Goal: Task Accomplishment & Management: Manage account settings

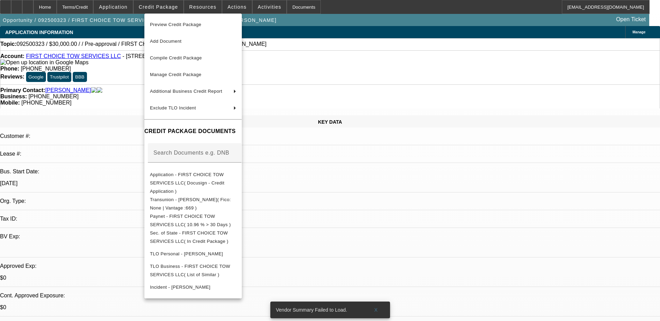
select select "0"
select select "2"
select select "0.1"
select select "4"
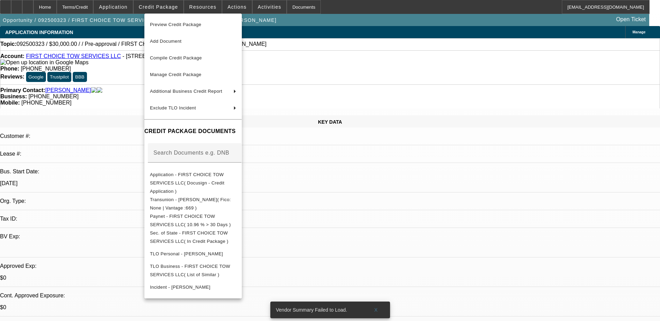
drag, startPoint x: 535, startPoint y: 75, endPoint x: 515, endPoint y: 70, distance: 20.1
click at [534, 73] on div at bounding box center [330, 160] width 660 height 321
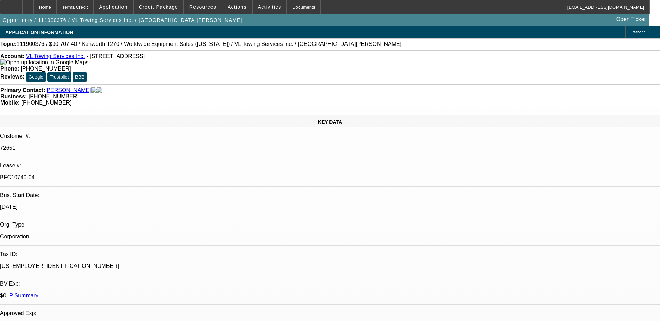
select select "0.1"
select select "2"
select select "0"
select select "0.1"
select select "2"
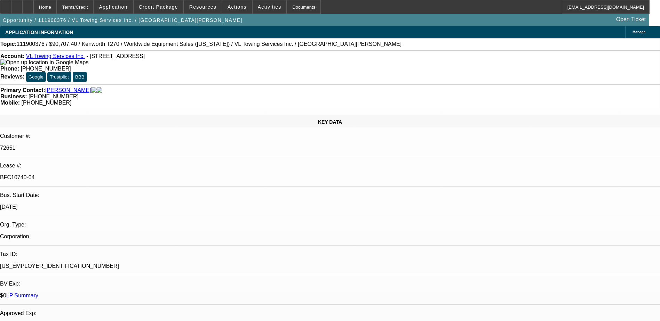
select select "0"
select select "0.1"
select select "2"
select select "0"
select select "0.1"
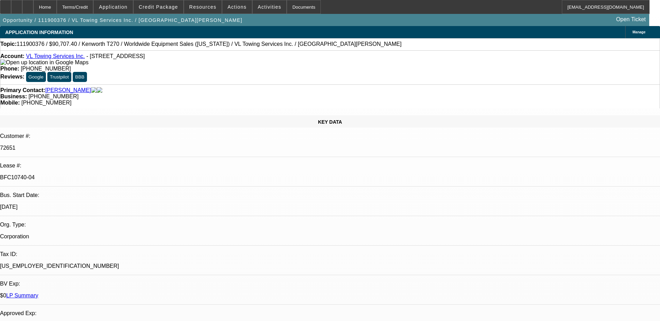
select select "2"
select select "0"
select select "1"
select select "2"
select select "6"
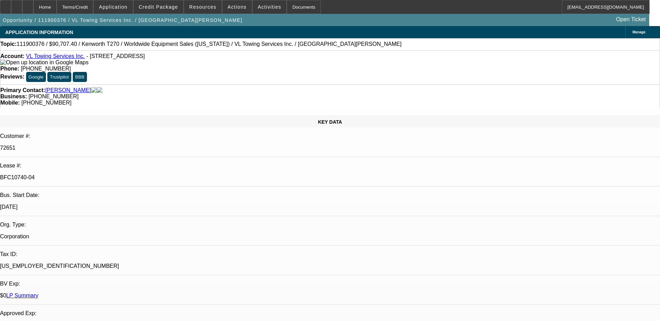
select select "1"
select select "2"
select select "6"
select select "1"
select select "2"
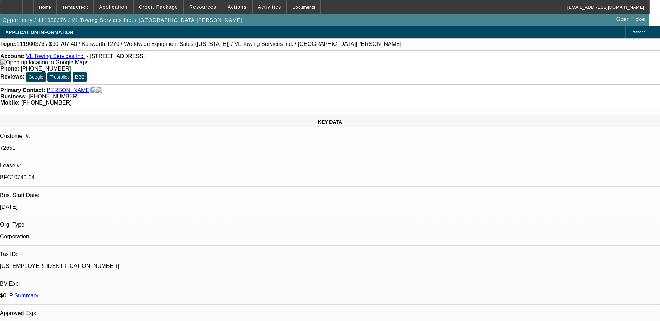
select select "6"
select select "1"
select select "2"
select select "6"
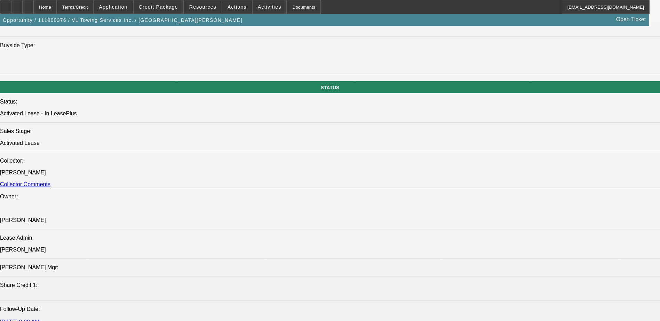
scroll to position [730, 0]
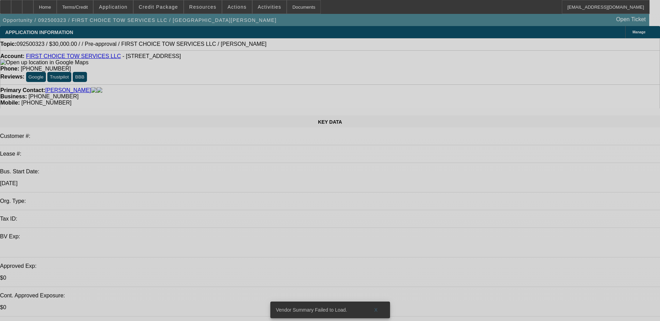
select select "0"
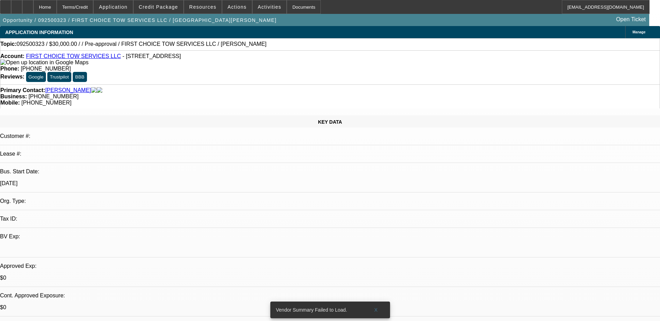
select select "2"
select select "0.1"
select select "4"
click at [165, 5] on span "Credit Package" at bounding box center [158, 7] width 39 height 6
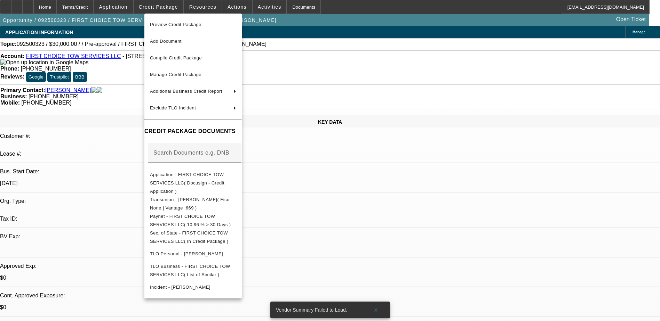
drag, startPoint x: 493, startPoint y: 271, endPoint x: 490, endPoint y: 266, distance: 5.9
click at [495, 269] on div at bounding box center [330, 160] width 660 height 321
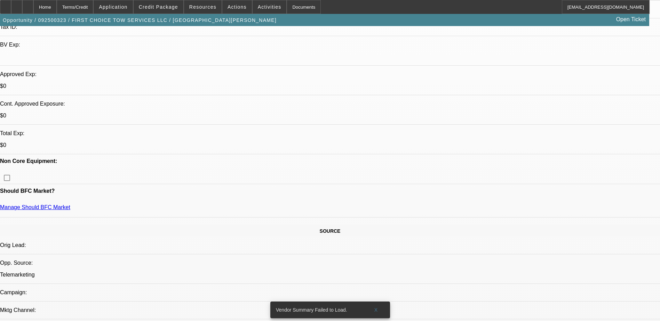
scroll to position [278, 0]
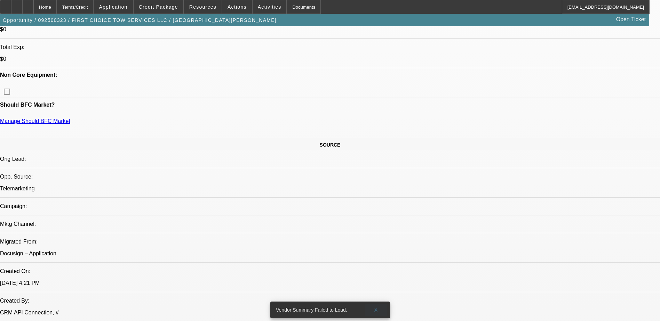
click at [377, 307] on span "X" at bounding box center [376, 310] width 4 height 6
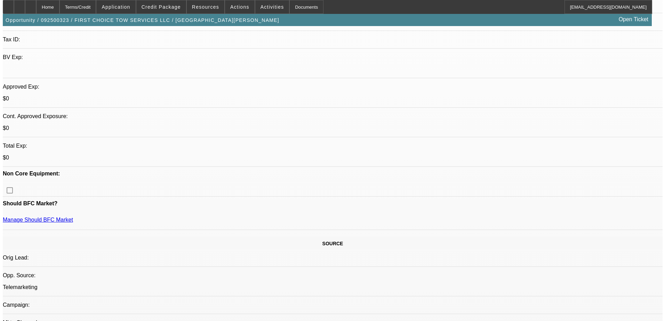
scroll to position [0, 0]
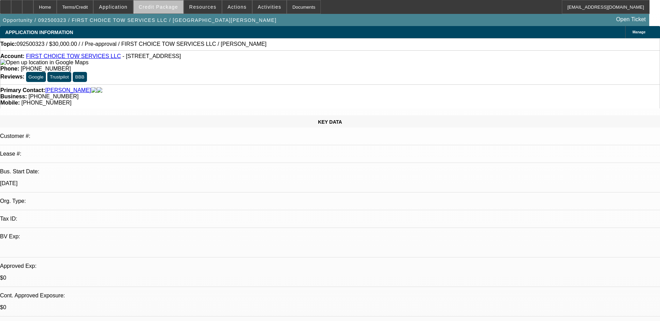
click at [178, 3] on span at bounding box center [159, 7] width 50 height 17
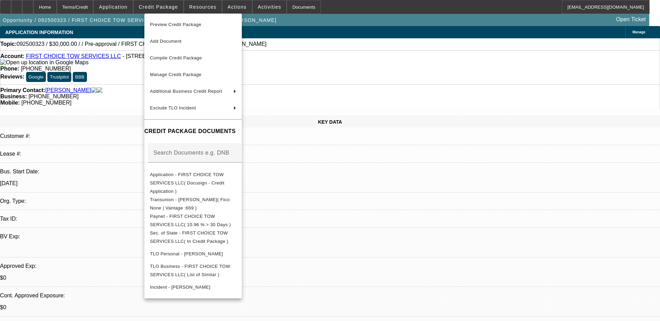
click at [171, 9] on div at bounding box center [330, 160] width 660 height 321
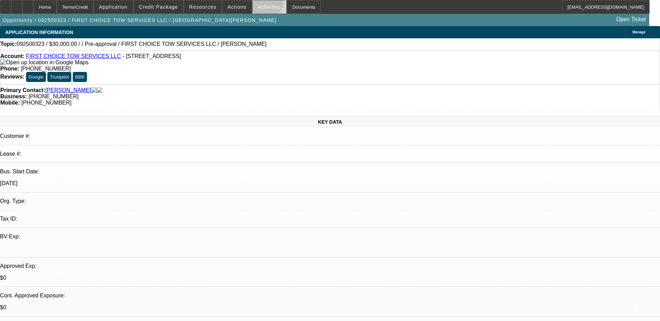
click at [259, 3] on span at bounding box center [269, 7] width 34 height 17
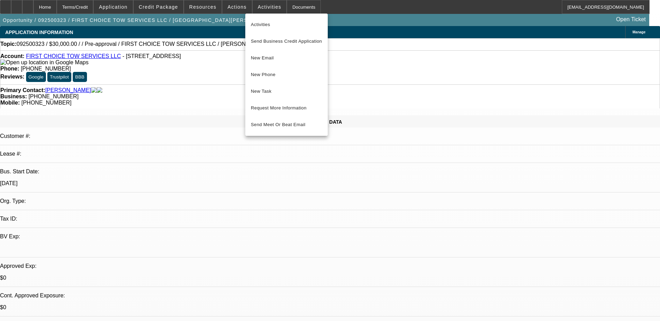
click at [255, 6] on div at bounding box center [330, 160] width 660 height 321
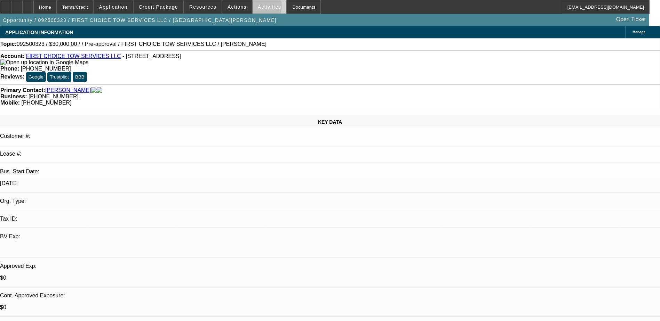
click at [258, 8] on span "Activities" at bounding box center [270, 7] width 24 height 6
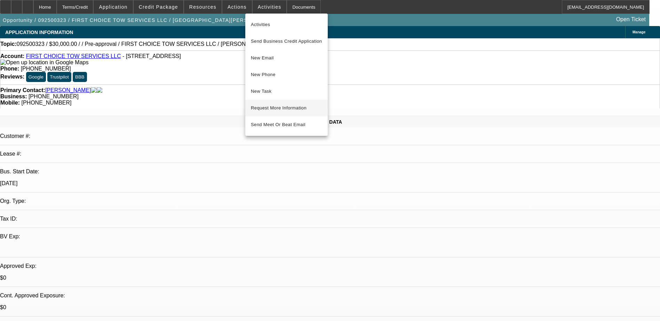
click at [270, 110] on span "Request More Information" at bounding box center [286, 108] width 71 height 8
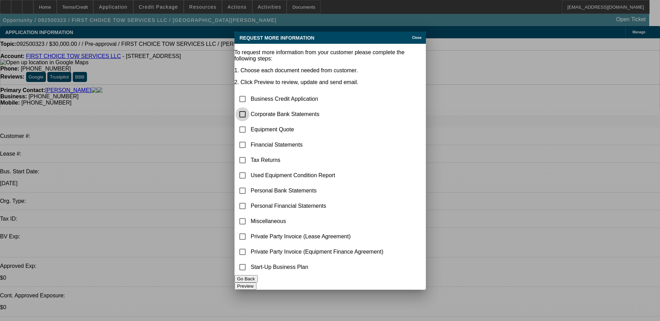
click at [249, 107] on input "checkbox" at bounding box center [242, 114] width 14 height 14
checkbox input "true"
click at [256, 283] on button "Preview" at bounding box center [245, 286] width 22 height 7
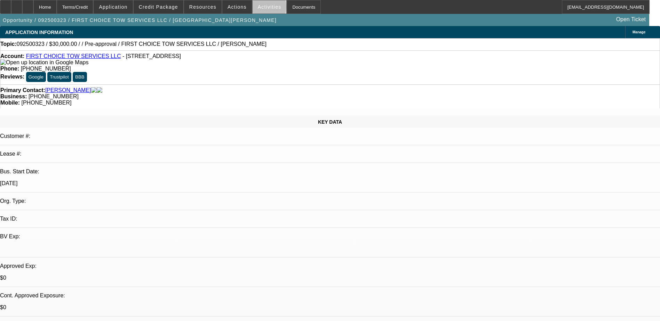
click at [261, 8] on span "Activities" at bounding box center [270, 7] width 24 height 6
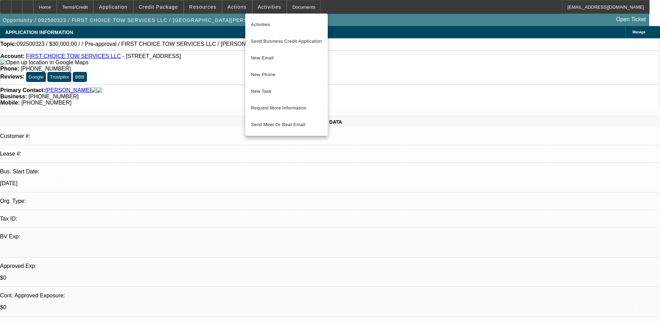
click at [235, 8] on div at bounding box center [330, 160] width 660 height 321
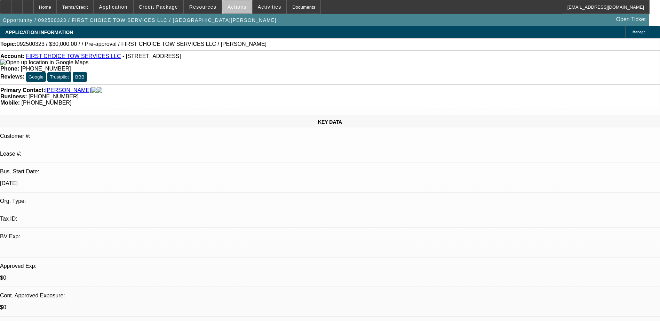
click at [236, 7] on span "Actions" at bounding box center [236, 7] width 19 height 6
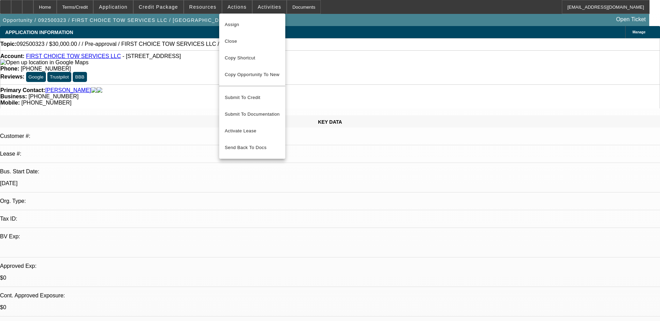
click at [212, 6] on div at bounding box center [330, 160] width 660 height 321
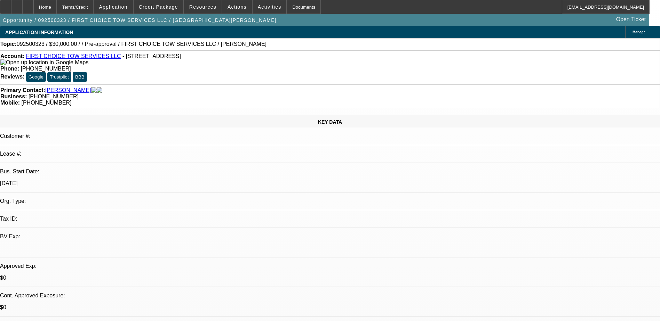
click at [212, 6] on span "Resources" at bounding box center [202, 7] width 27 height 6
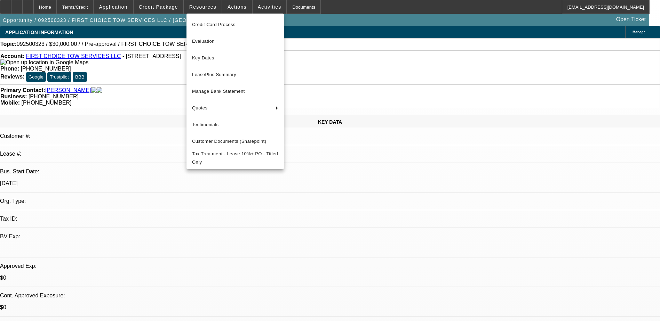
click at [271, 7] on div at bounding box center [330, 160] width 660 height 321
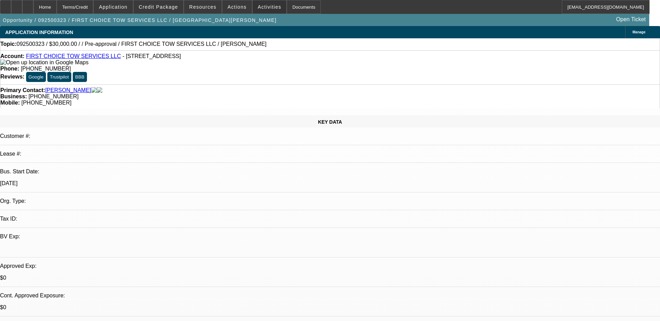
click at [267, 7] on span "Activities" at bounding box center [270, 7] width 24 height 6
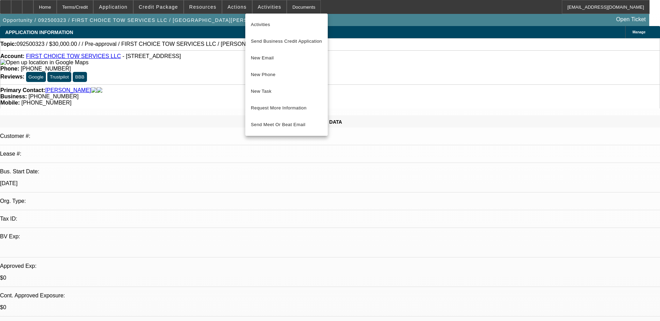
click at [226, 9] on div at bounding box center [330, 160] width 660 height 321
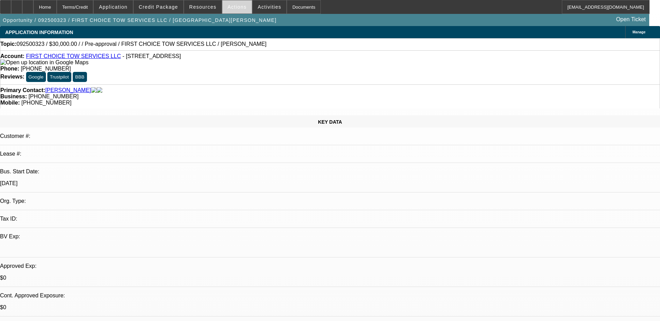
click at [227, 8] on span "Actions" at bounding box center [236, 7] width 19 height 6
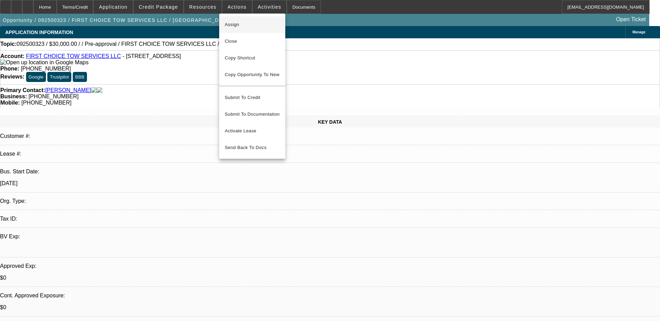
click at [253, 24] on span "Assign" at bounding box center [252, 25] width 55 height 8
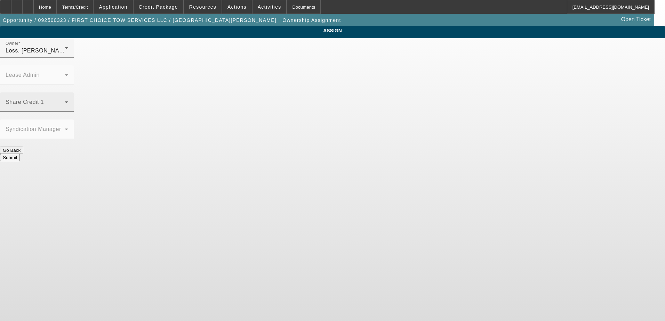
click at [65, 101] on span at bounding box center [35, 105] width 59 height 8
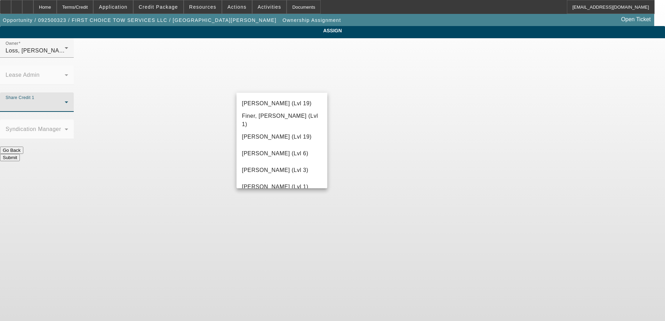
scroll to position [198, 0]
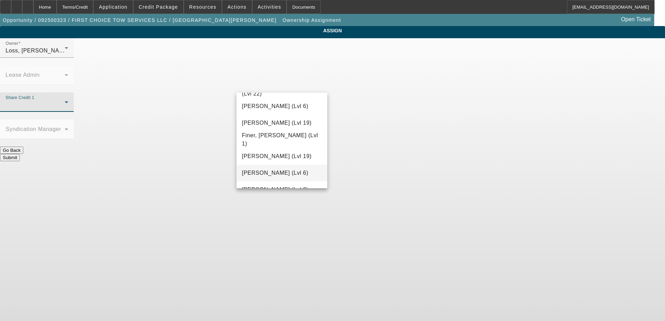
click at [267, 171] on span "Flagg, Jon (Lvl 6)" at bounding box center [275, 173] width 66 height 8
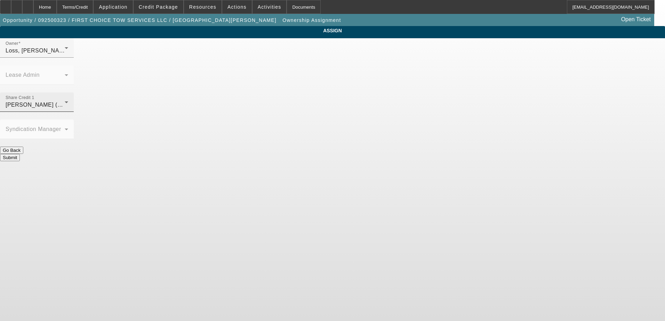
click at [68, 92] on div "Share Credit 1 Flagg, Jon (Lvl 6)" at bounding box center [37, 101] width 63 height 19
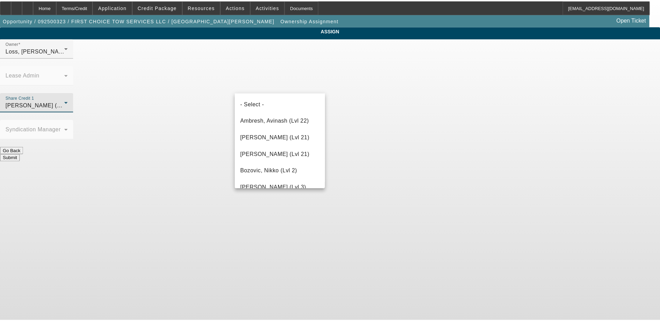
scroll to position [191, 0]
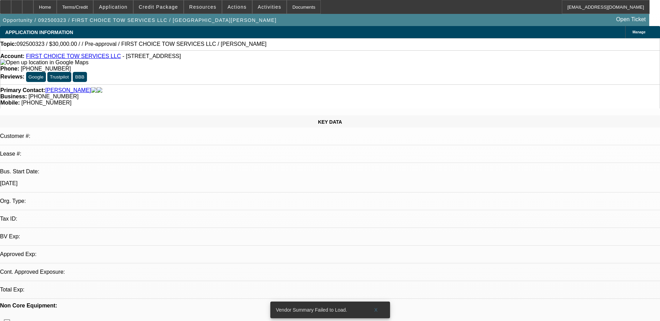
select select "0"
select select "2"
select select "0.1"
select select "4"
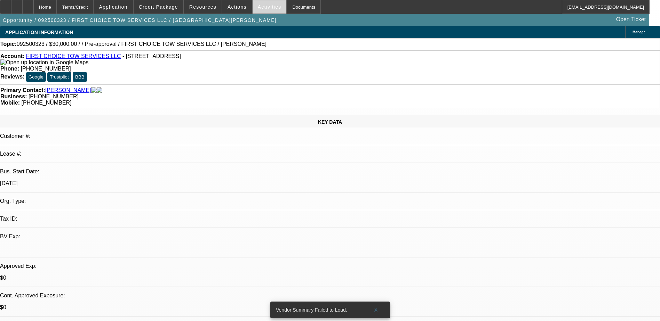
click at [258, 10] on span at bounding box center [269, 7] width 34 height 17
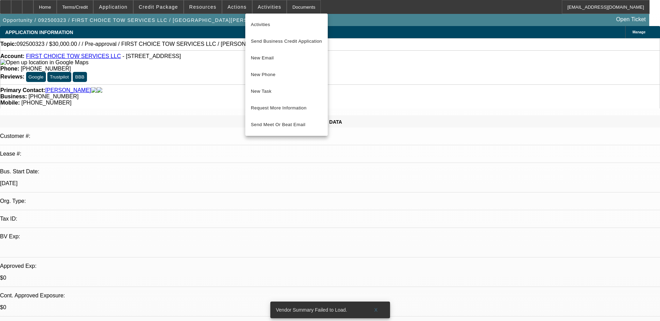
click at [232, 10] on div at bounding box center [330, 160] width 660 height 321
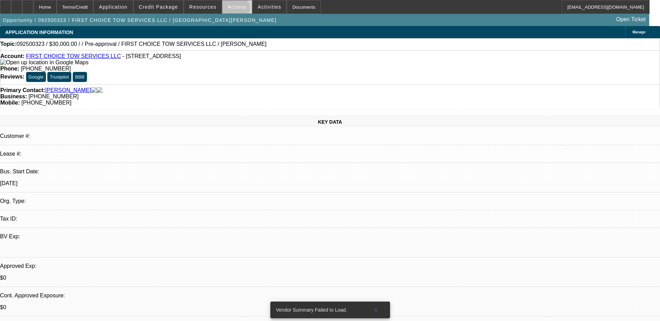
click at [232, 10] on span at bounding box center [237, 7] width 30 height 17
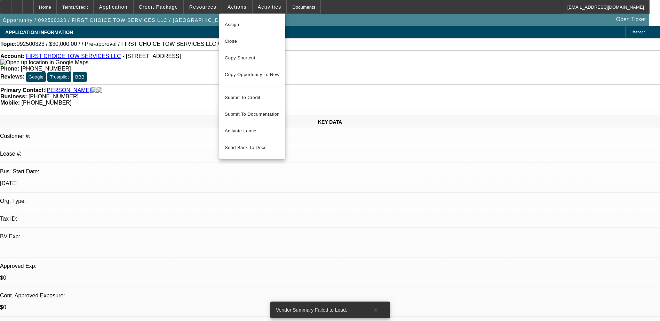
click at [269, 8] on div at bounding box center [330, 160] width 660 height 321
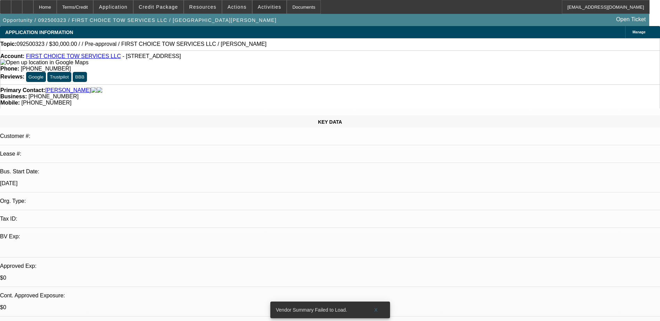
click at [269, 8] on span at bounding box center [269, 7] width 34 height 17
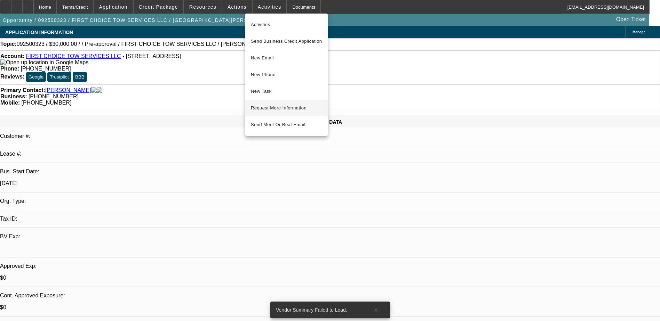
click at [293, 111] on span "Request More Information" at bounding box center [286, 108] width 71 height 8
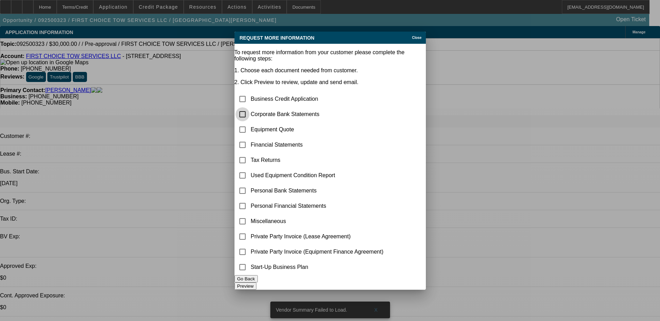
click at [247, 107] on input "checkbox" at bounding box center [242, 114] width 14 height 14
checkbox input "true"
click at [249, 123] on input "checkbox" at bounding box center [242, 130] width 14 height 14
checkbox input "true"
click at [256, 284] on button "Preview" at bounding box center [245, 286] width 22 height 7
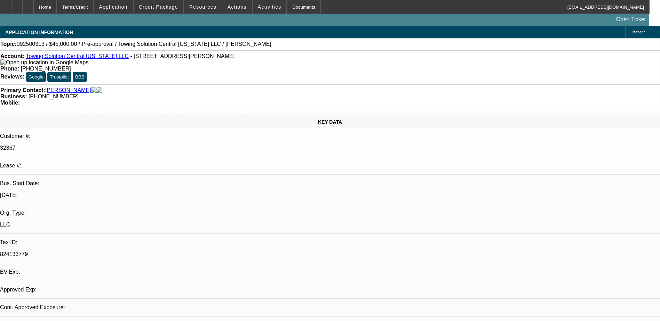
select select "0"
select select "2"
select select "0.1"
select select "4"
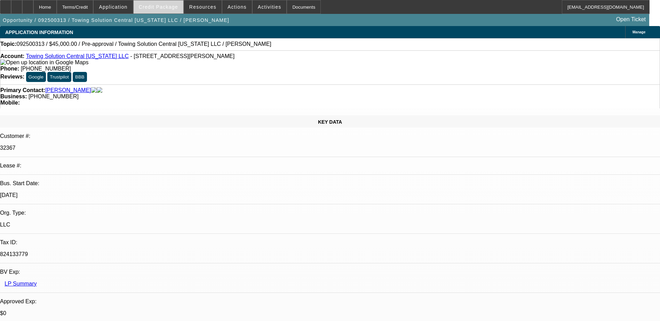
click at [162, 7] on span "Credit Package" at bounding box center [158, 7] width 39 height 6
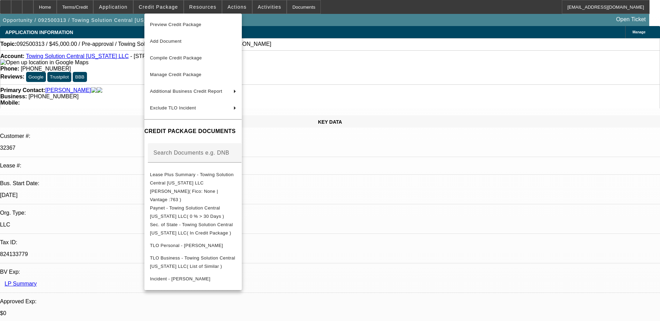
click at [482, 259] on div at bounding box center [330, 160] width 660 height 321
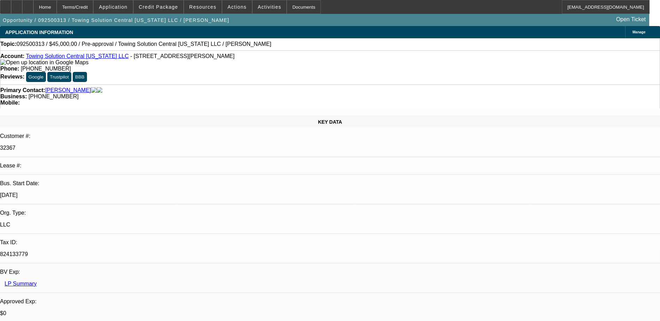
drag, startPoint x: 511, startPoint y: 111, endPoint x: 511, endPoint y: 104, distance: 6.3
click at [258, 6] on span "Activities" at bounding box center [270, 7] width 24 height 6
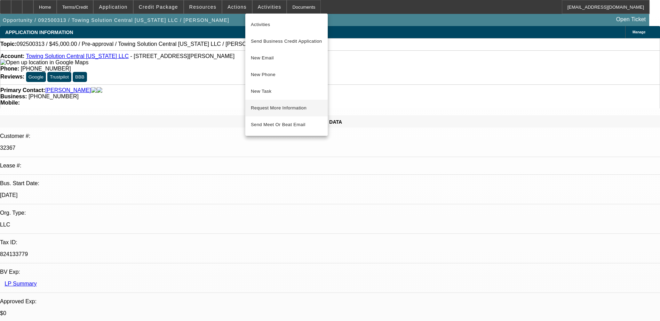
click at [279, 108] on span "Request More Information" at bounding box center [286, 108] width 71 height 8
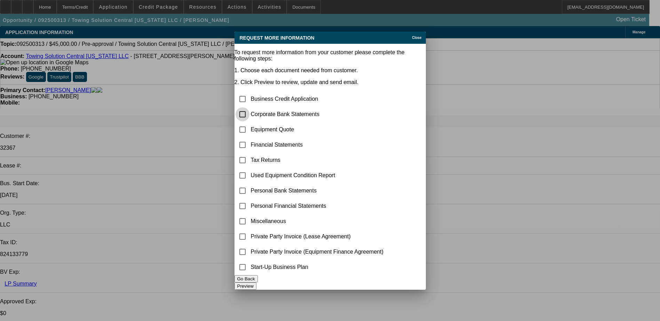
click at [249, 107] on input "checkbox" at bounding box center [242, 114] width 14 height 14
checkbox input "true"
click at [256, 283] on button "Preview" at bounding box center [245, 286] width 22 height 7
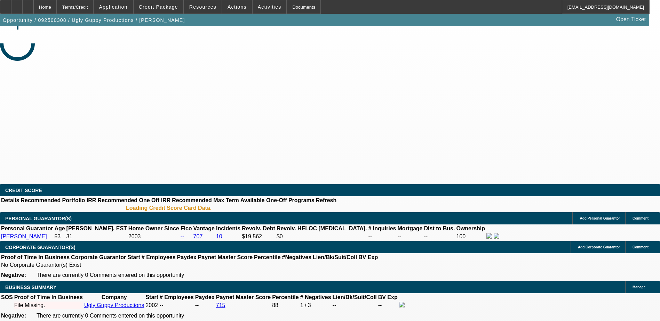
select select "0"
select select "2"
select select "0.1"
select select "4"
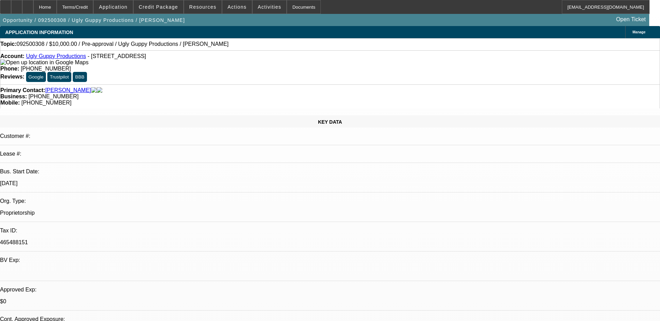
click at [158, 8] on span "Credit Package" at bounding box center [158, 7] width 39 height 6
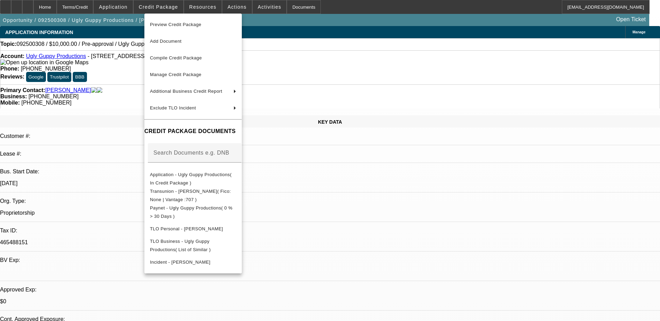
click at [482, 281] on div at bounding box center [330, 160] width 660 height 321
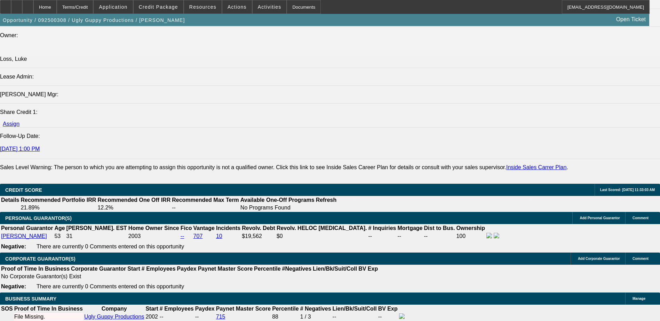
scroll to position [904, 0]
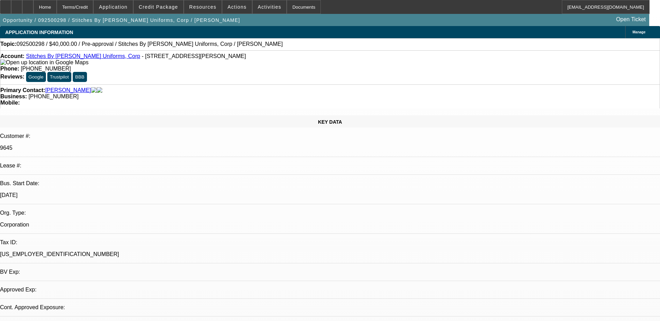
select select "0"
select select "2"
select select "0.1"
select select "1"
select select "2"
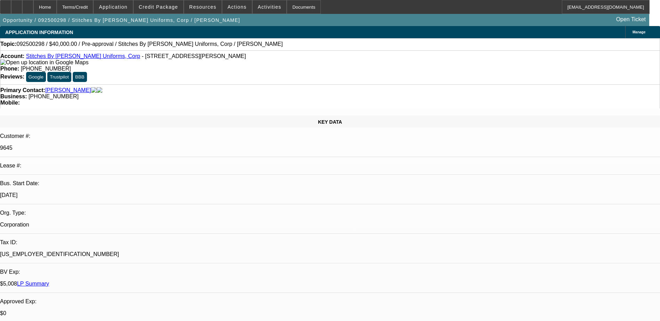
select select "4"
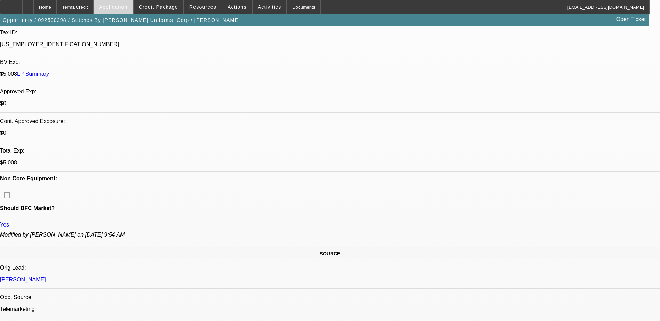
scroll to position [70, 0]
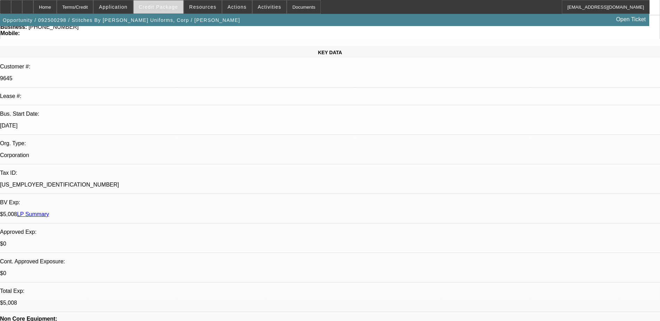
click at [165, 14] on span at bounding box center [159, 7] width 50 height 17
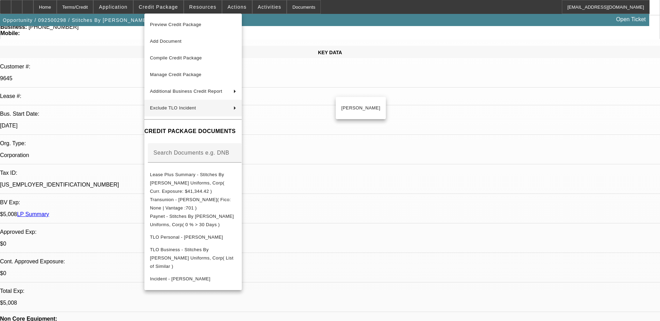
click at [573, 295] on div at bounding box center [330, 160] width 660 height 321
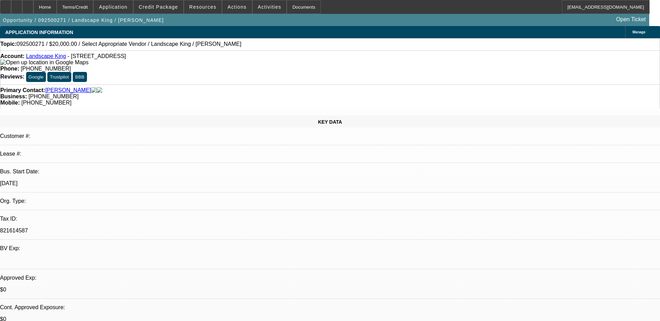
select select "0"
select select "2"
select select "0"
select select "6"
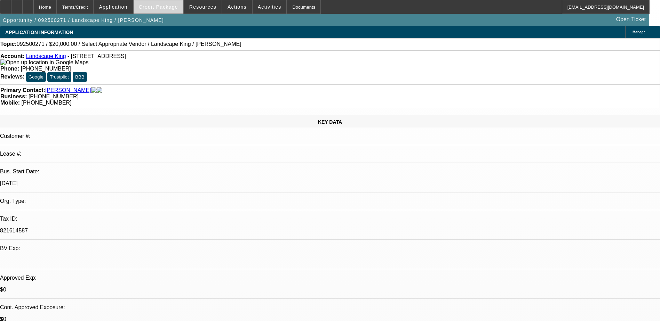
click at [171, 7] on span "Credit Package" at bounding box center [158, 7] width 39 height 6
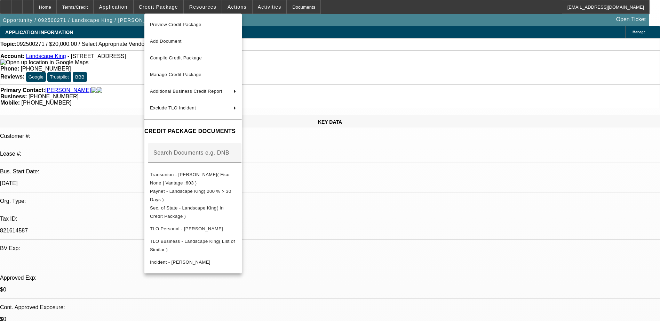
drag, startPoint x: 511, startPoint y: 269, endPoint x: 509, endPoint y: 255, distance: 14.2
click at [511, 269] on div at bounding box center [330, 160] width 660 height 321
